Goal: Communication & Community: Answer question/provide support

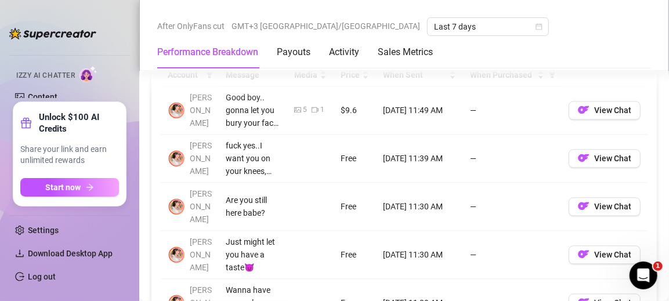
scroll to position [1113, 0]
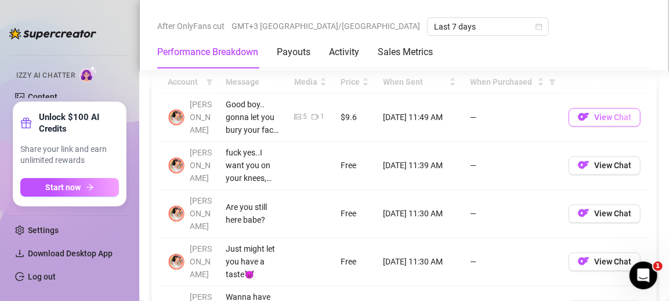
click at [607, 116] on span "View Chat" at bounding box center [612, 117] width 37 height 9
click at [614, 116] on span "View Chat" at bounding box center [612, 117] width 37 height 9
click at [611, 117] on span "View Chat" at bounding box center [612, 117] width 37 height 9
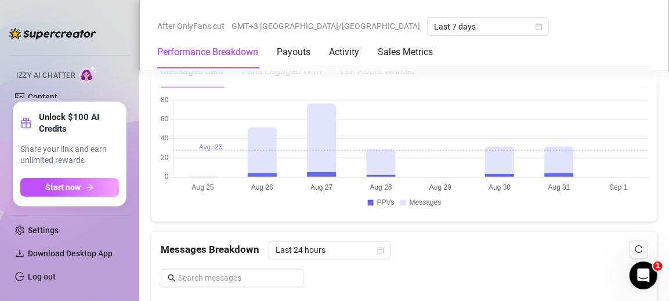
scroll to position [852, 0]
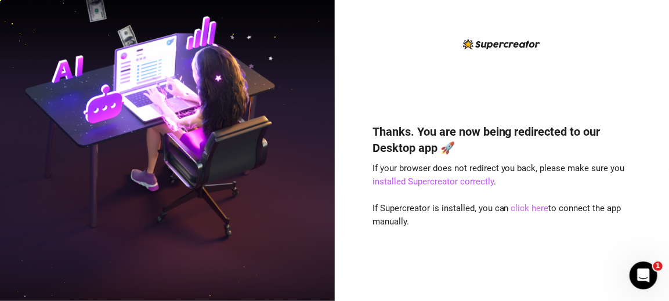
click at [531, 205] on link "click here" at bounding box center [530, 208] width 38 height 10
click at [475, 251] on div "Thanks. You are now being redirected to our Desktop app 🚀 If your browser does …" at bounding box center [502, 195] width 259 height 175
click at [529, 208] on link "click here" at bounding box center [530, 208] width 38 height 10
